Goal: Information Seeking & Learning: Learn about a topic

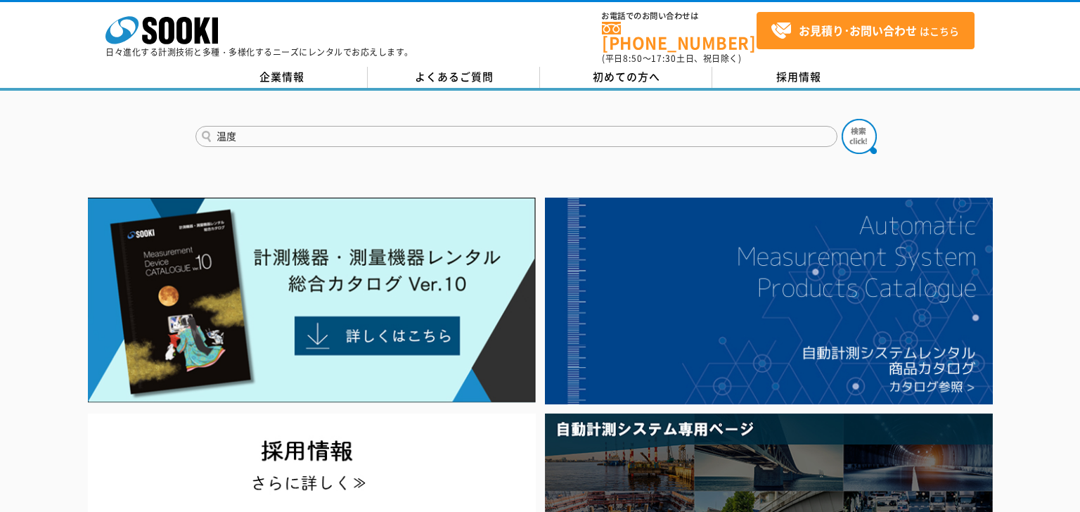
type input "温度"
click at [842, 119] on button at bounding box center [859, 136] width 35 height 35
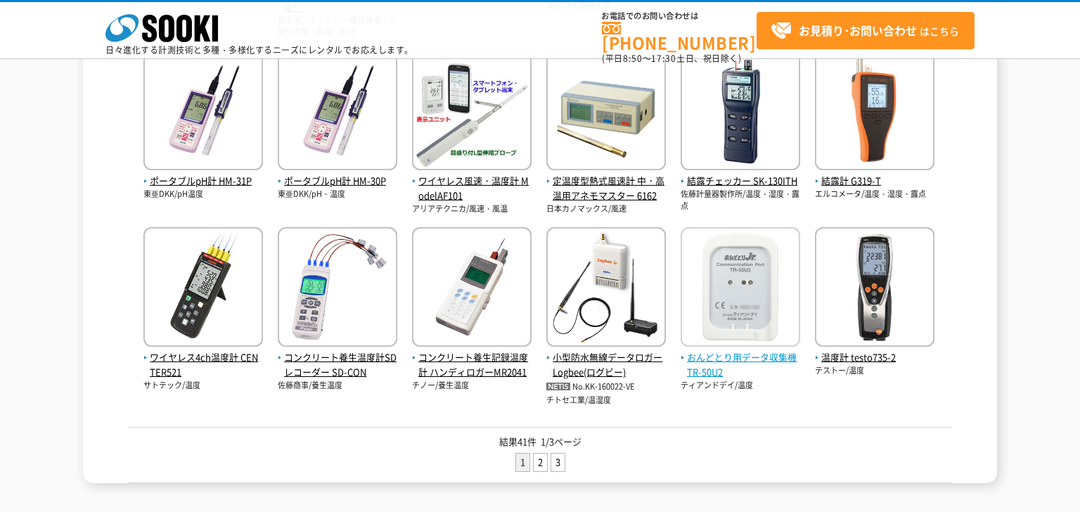
scroll to position [498, 0]
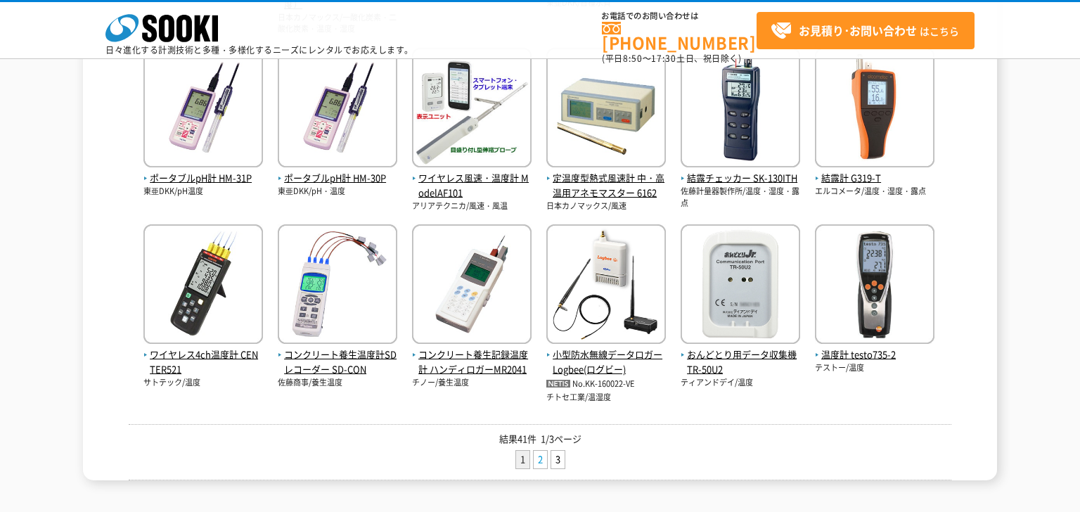
click at [535, 459] on link "2" at bounding box center [540, 460] width 13 height 18
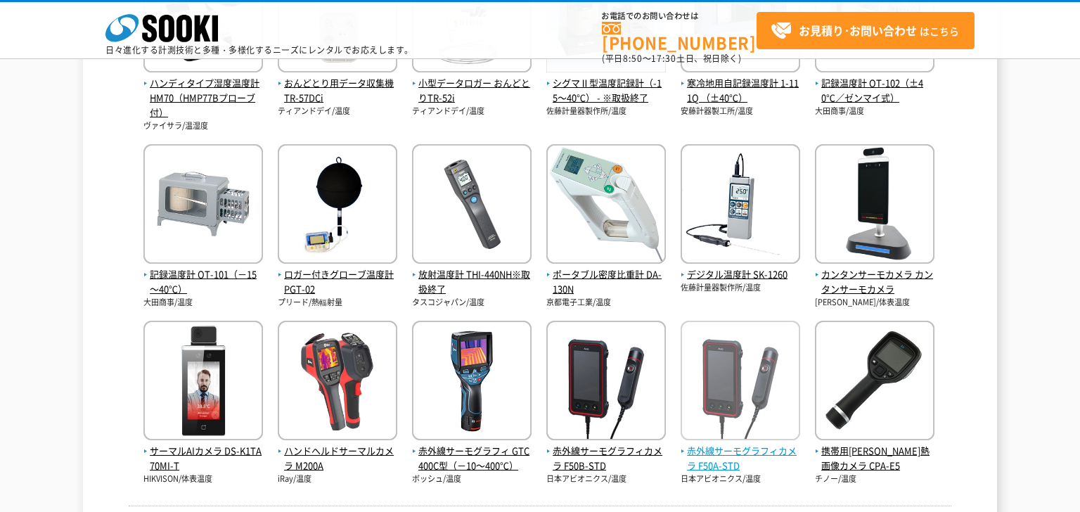
scroll to position [645, 0]
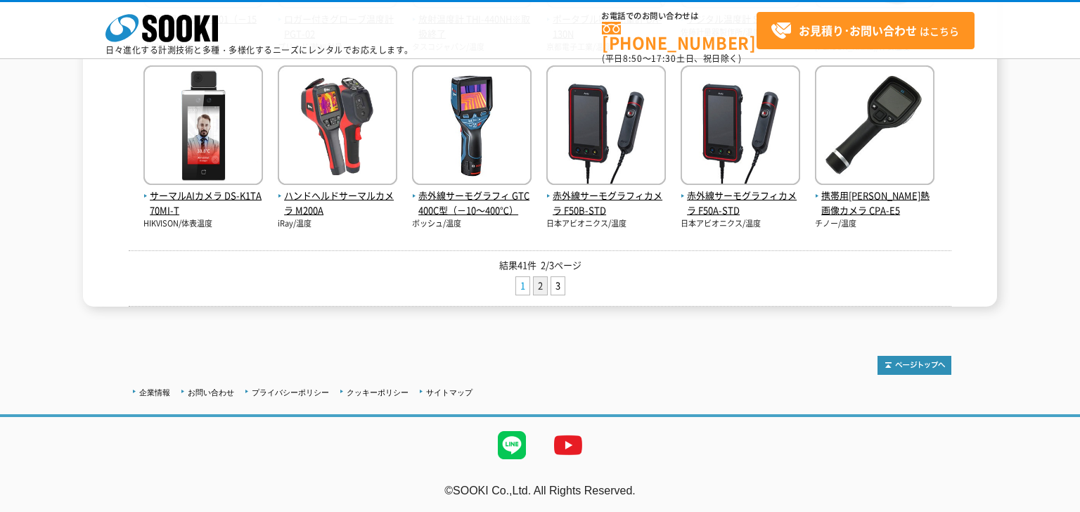
click at [522, 288] on link "1" at bounding box center [522, 286] width 13 height 18
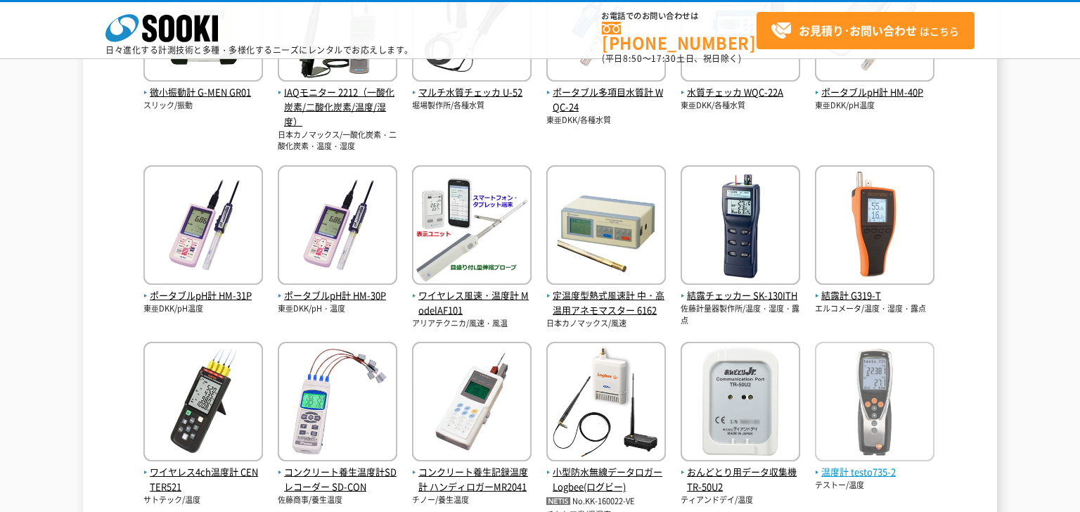
scroll to position [382, 0]
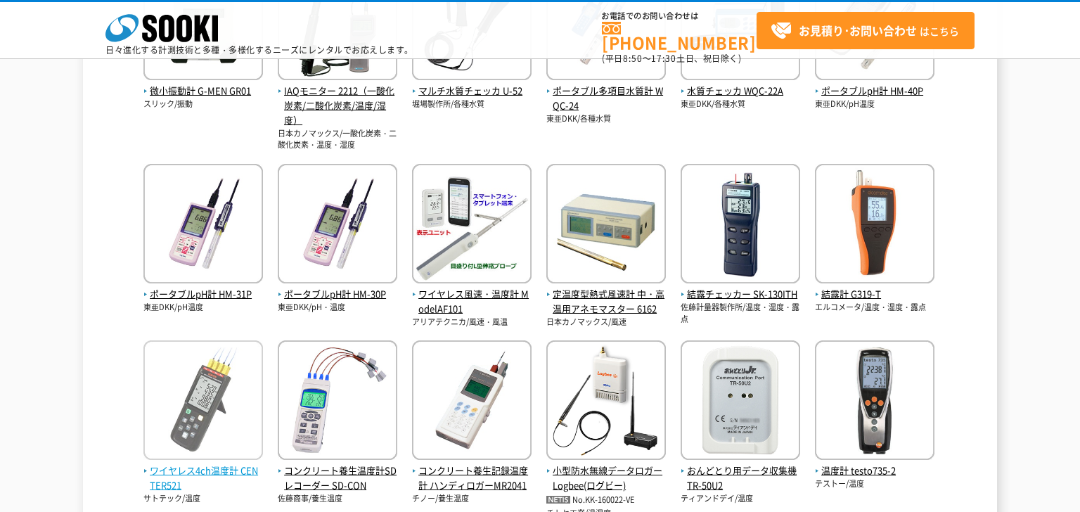
click at [202, 469] on span "ワイヤレス4ch温度計 CENTER521" at bounding box center [203, 479] width 120 height 30
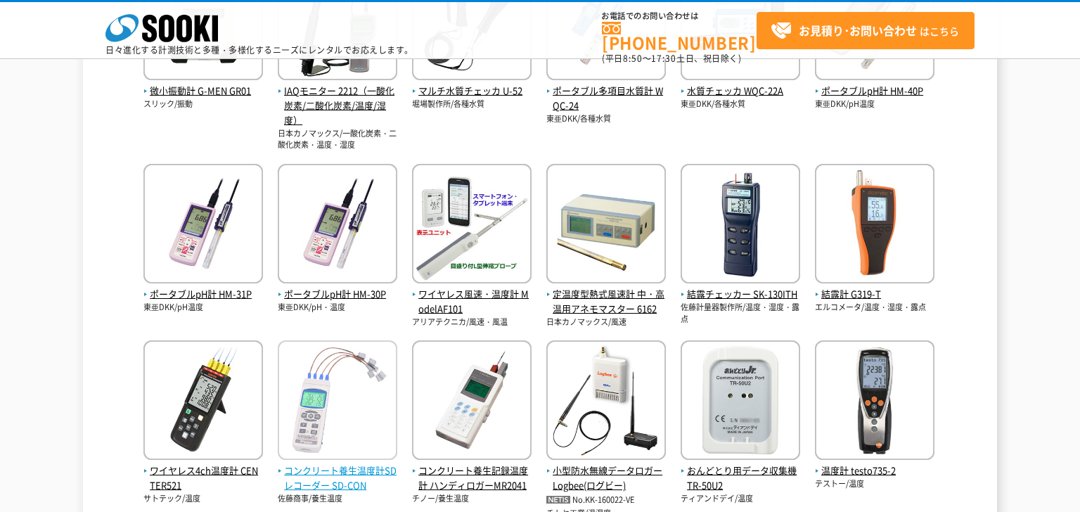
click at [324, 471] on span "コンクリート養生温度計SDレコーダー SD-CON" at bounding box center [338, 479] width 120 height 30
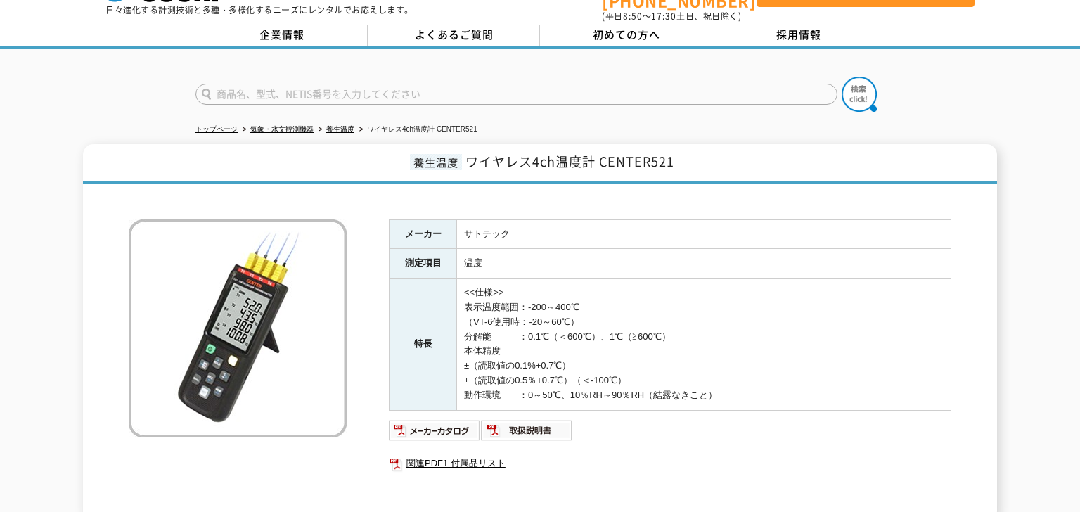
scroll to position [58, 0]
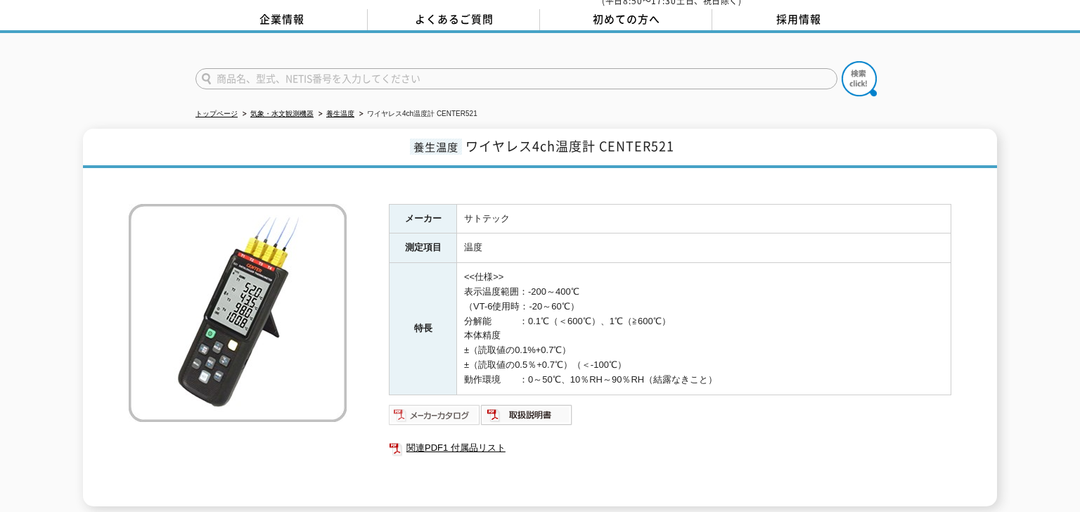
click at [447, 404] on img at bounding box center [435, 415] width 92 height 23
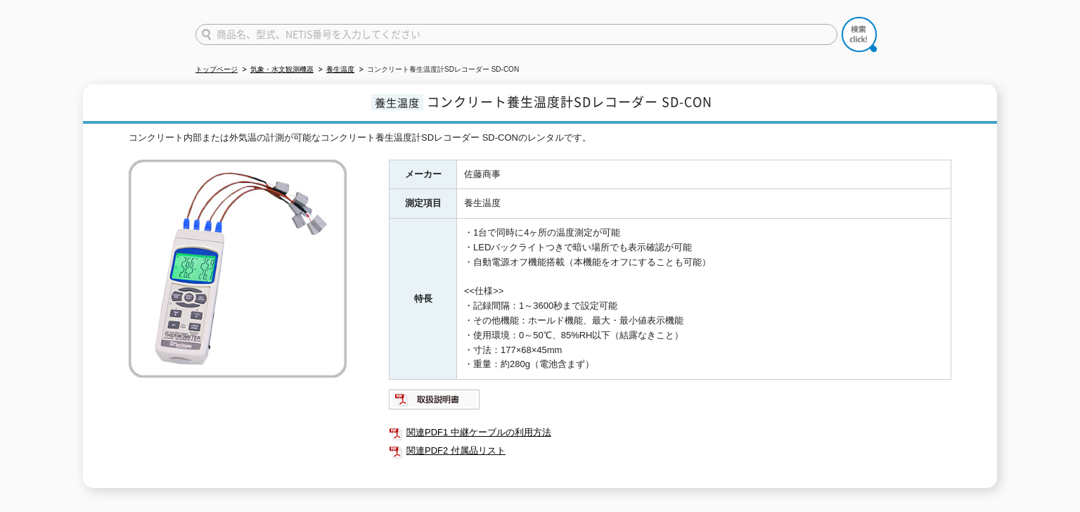
scroll to position [189, 0]
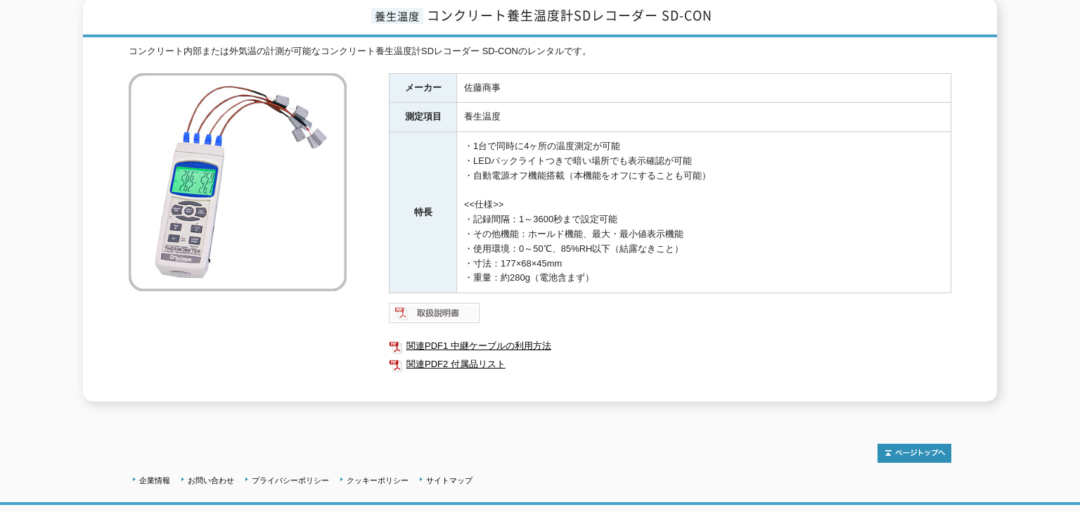
click at [447, 307] on img at bounding box center [435, 313] width 92 height 23
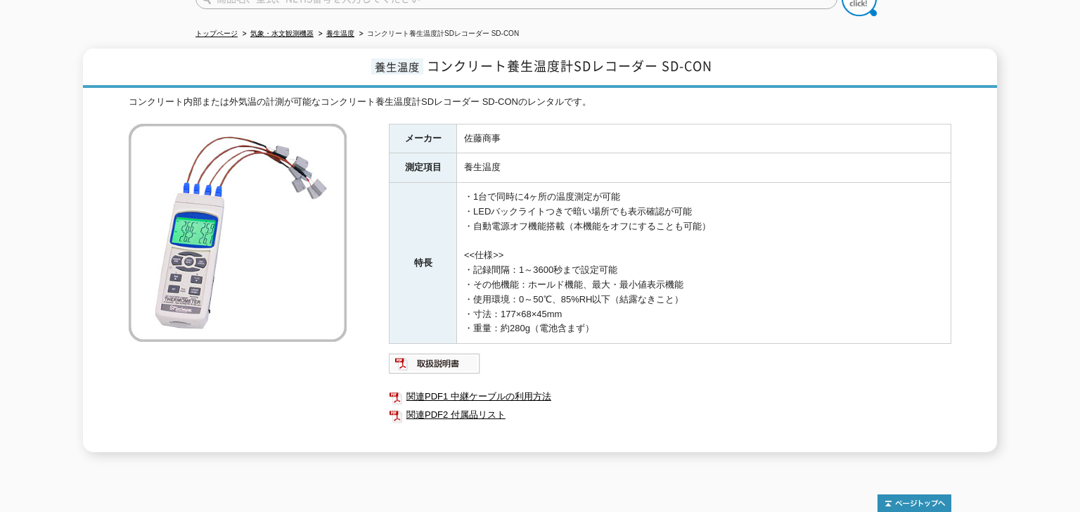
scroll to position [0, 0]
